Goal: Task Accomplishment & Management: Complete application form

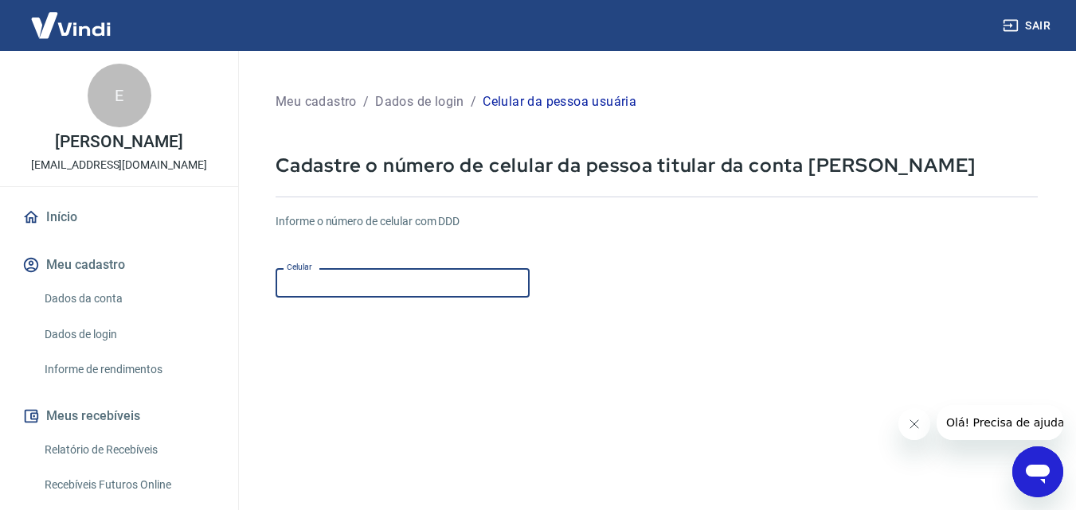
click at [390, 292] on input "Celular" at bounding box center [402, 282] width 254 height 29
type input "[PHONE_NUMBER]"
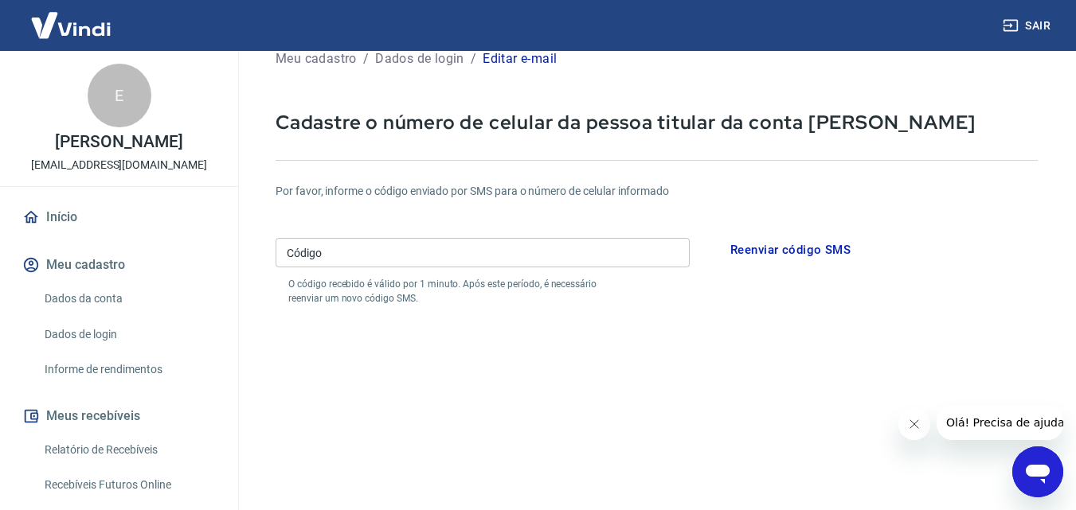
scroll to position [80, 0]
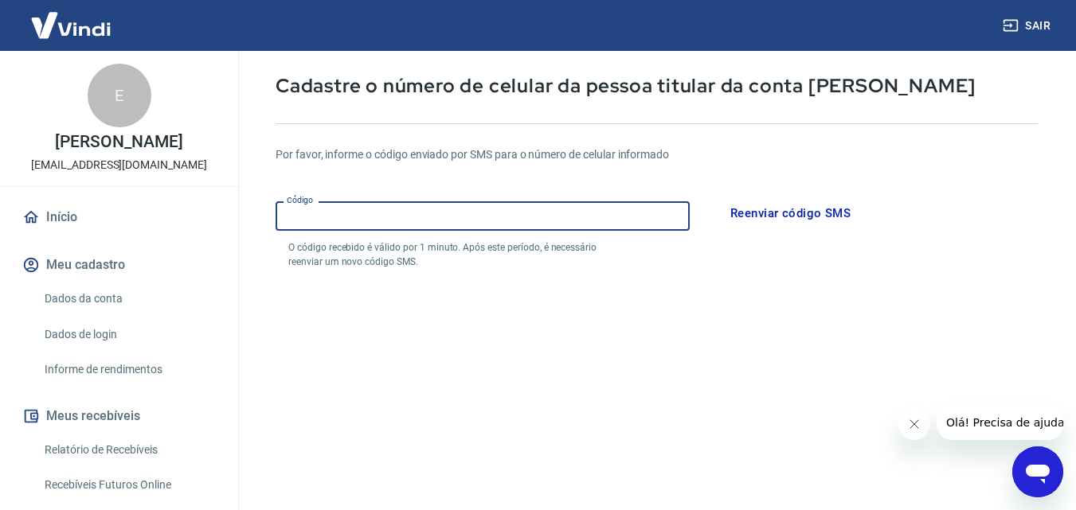
click at [413, 231] on input "Código" at bounding box center [482, 215] width 414 height 29
click at [418, 220] on input "Código" at bounding box center [482, 215] width 414 height 29
click at [412, 222] on input "Código" at bounding box center [482, 215] width 414 height 29
